Goal: Register for event/course

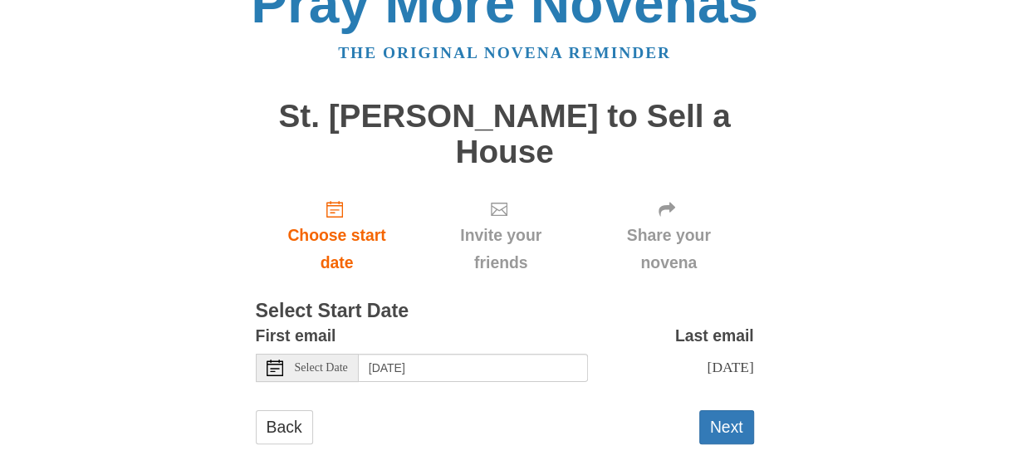
scroll to position [60, 0]
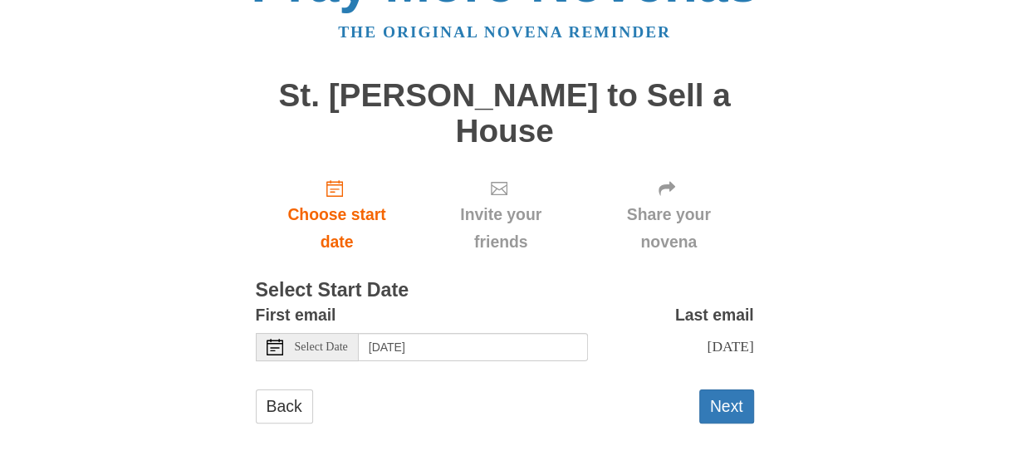
click at [302, 350] on span "Select Date" at bounding box center [321, 347] width 53 height 12
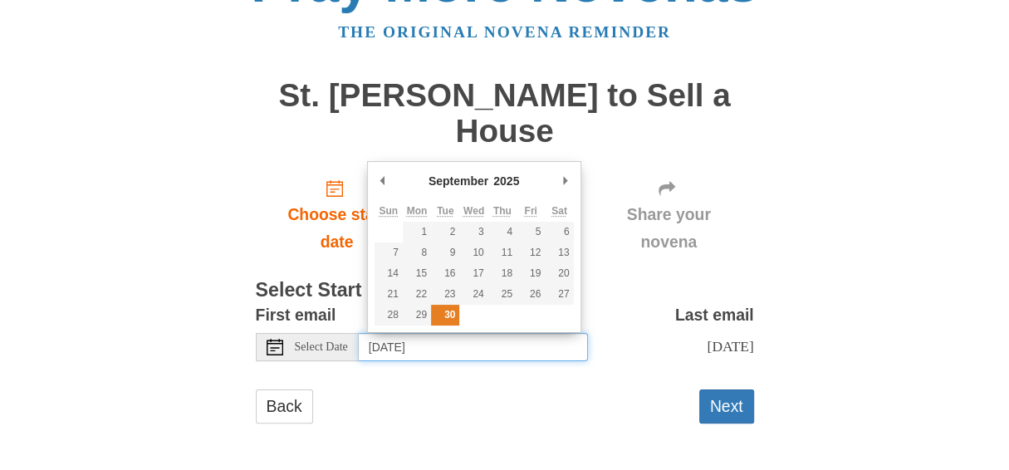
type input "Tuesday, September 30th"
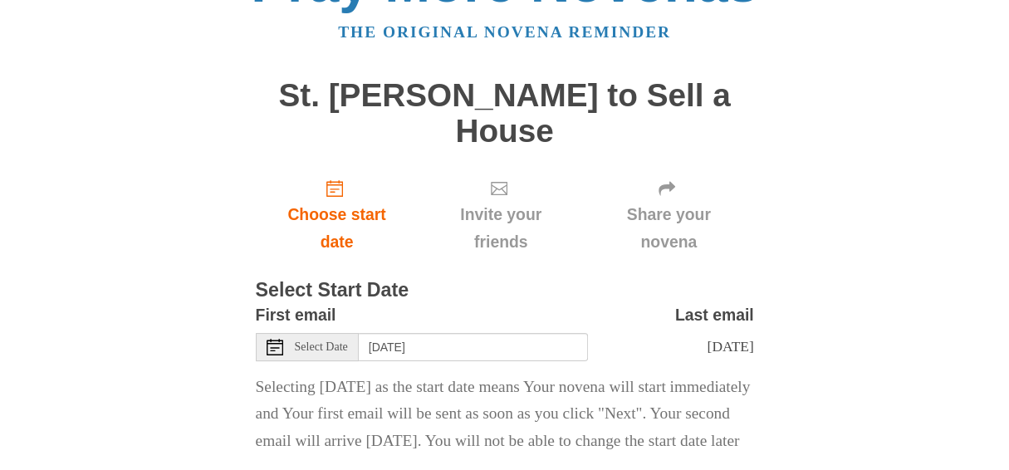
scroll to position [169, 0]
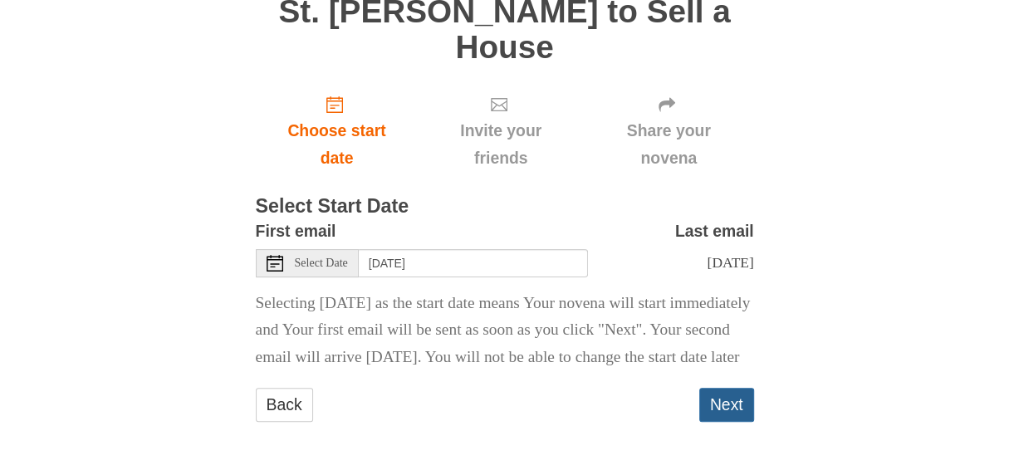
click at [721, 395] on button "Next" at bounding box center [726, 405] width 55 height 34
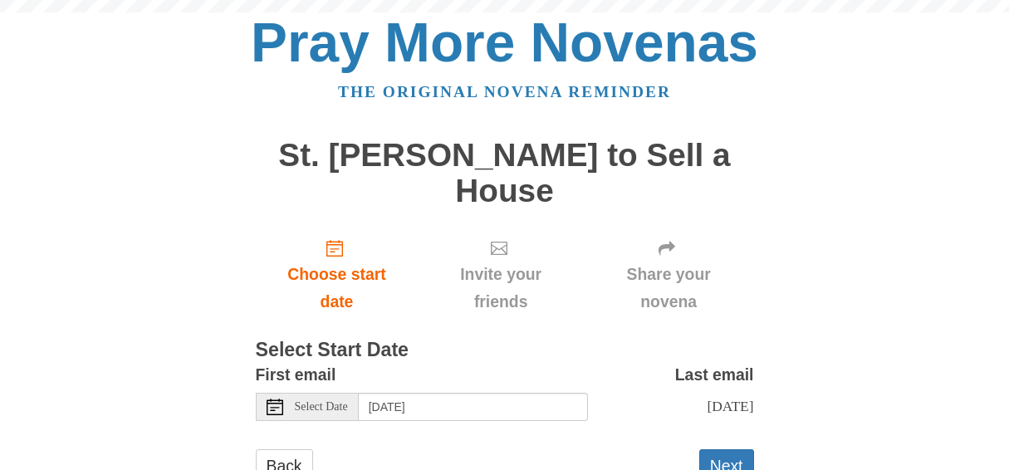
scroll to position [60, 0]
